Goal: Transaction & Acquisition: Purchase product/service

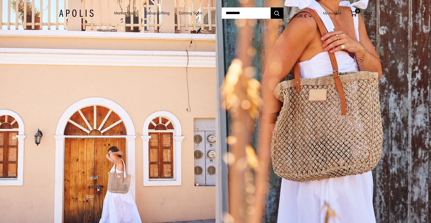
click at [180, 13] on link "Coming Soon" at bounding box center [191, 12] width 24 height 7
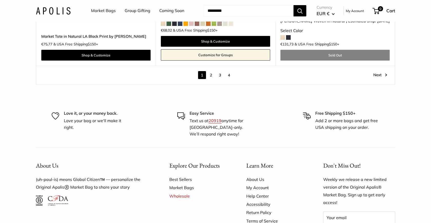
scroll to position [3035, 0]
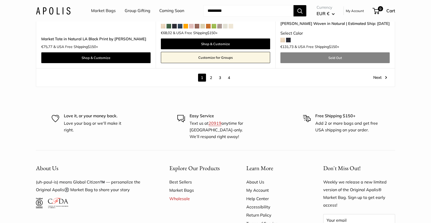
drag, startPoint x: 211, startPoint y: 64, endPoint x: 222, endPoint y: 79, distance: 19.2
click at [211, 74] on link "2" at bounding box center [211, 78] width 8 height 8
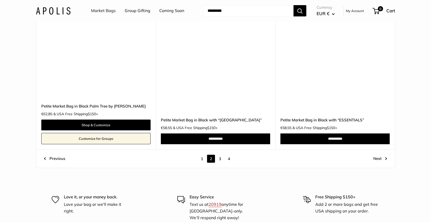
scroll to position [2815, 0]
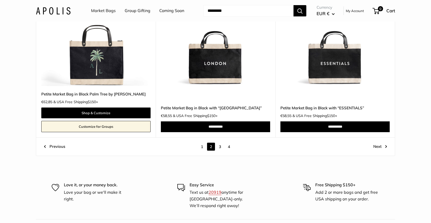
click at [222, 143] on link "3" at bounding box center [220, 147] width 8 height 8
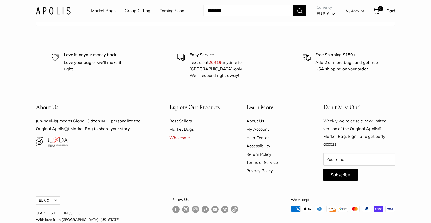
scroll to position [3002, 0]
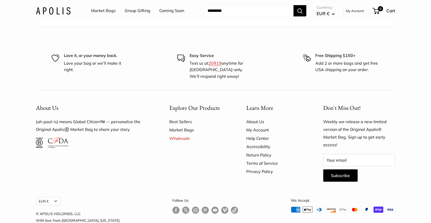
click at [172, 207] on link "Follow us on Facebook" at bounding box center [175, 210] width 7 height 7
